Goal: Task Accomplishment & Management: Manage account settings

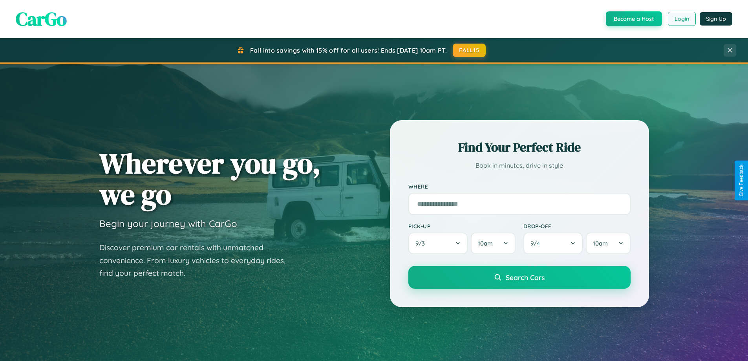
click at [682, 19] on button "Login" at bounding box center [682, 19] width 28 height 14
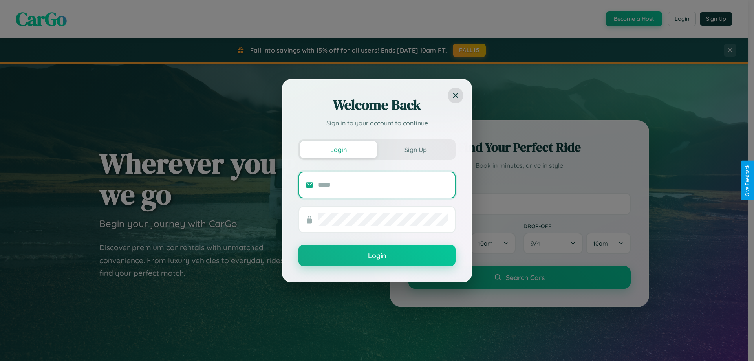
click at [383, 185] on input "text" at bounding box center [383, 185] width 130 height 13
type input "**********"
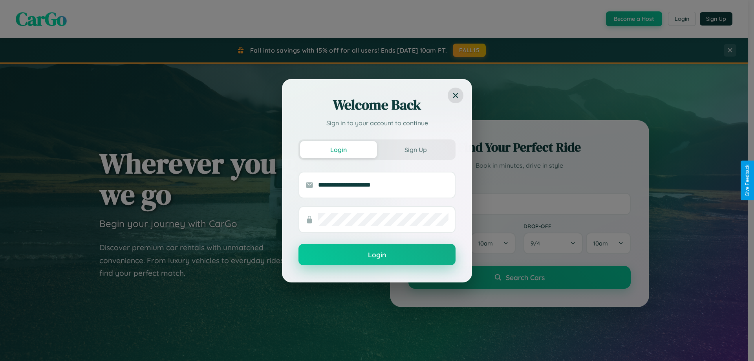
click at [377, 255] on button "Login" at bounding box center [377, 254] width 157 height 21
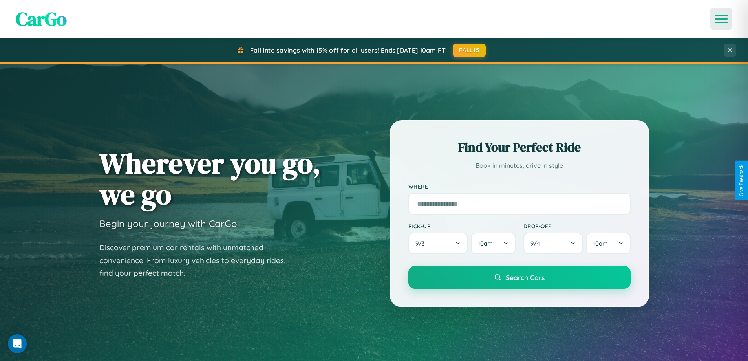
click at [722, 19] on icon "Open menu" at bounding box center [721, 18] width 11 height 7
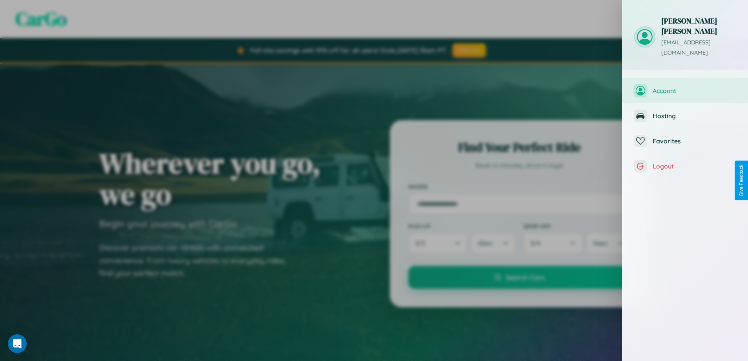
click at [685, 87] on span "Account" at bounding box center [695, 91] width 84 height 8
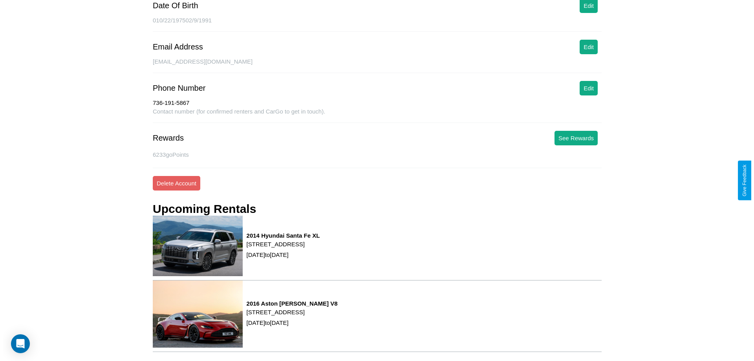
scroll to position [113, 0]
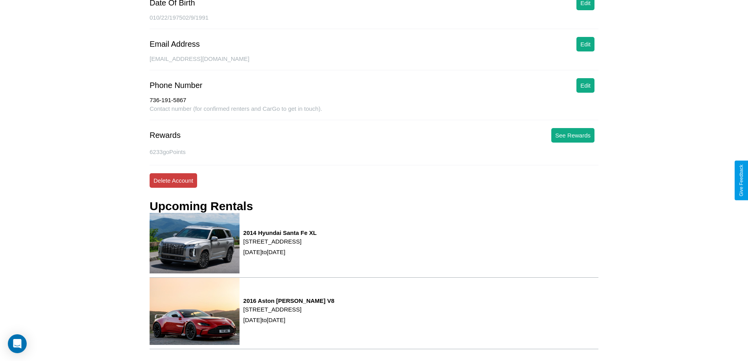
click at [173, 180] on button "Delete Account" at bounding box center [174, 180] width 48 height 15
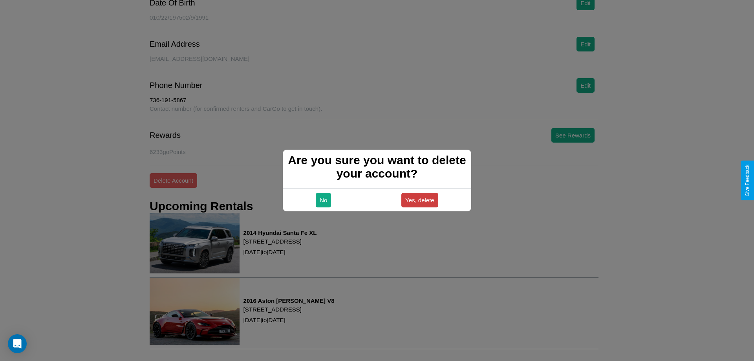
click at [420, 200] on button "Yes, delete" at bounding box center [419, 200] width 37 height 15
